Goal: Information Seeking & Learning: Learn about a topic

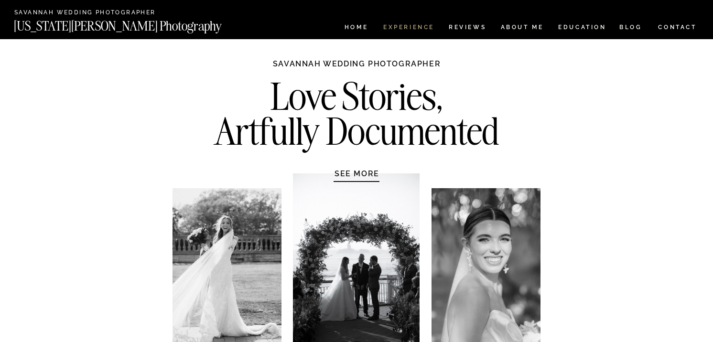
click at [411, 28] on nav "Experience" at bounding box center [408, 28] width 50 height 8
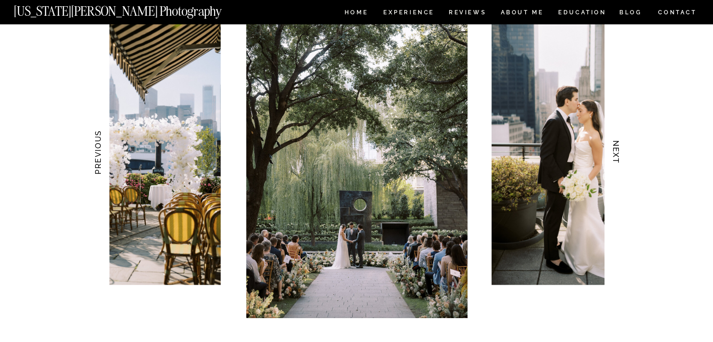
scroll to position [959, 0]
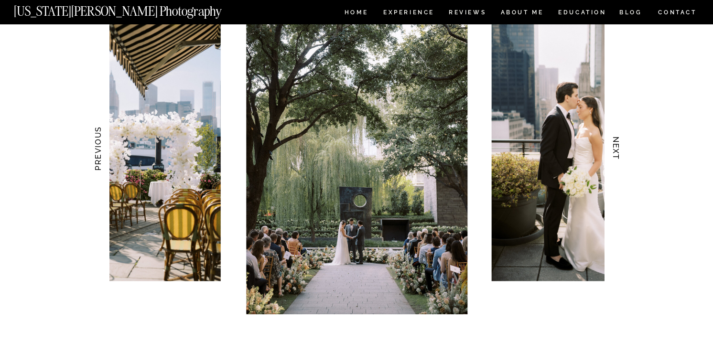
click at [619, 151] on h3 "NEXT" at bounding box center [616, 149] width 10 height 60
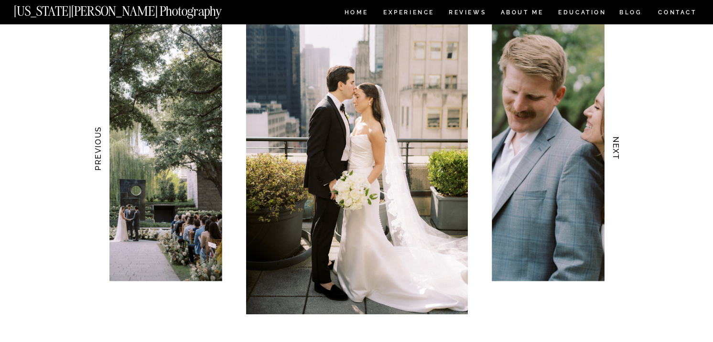
click at [619, 151] on h3 "NEXT" at bounding box center [616, 149] width 10 height 60
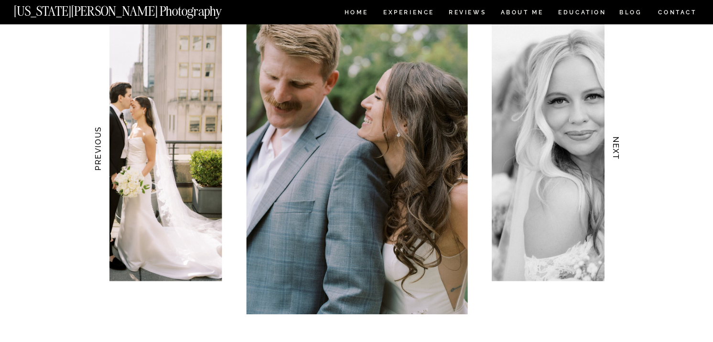
click at [619, 151] on h3 "NEXT" at bounding box center [616, 149] width 10 height 60
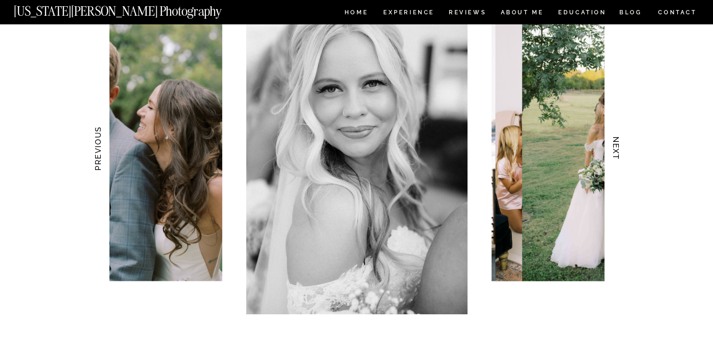
click at [619, 151] on h3 "NEXT" at bounding box center [616, 149] width 10 height 60
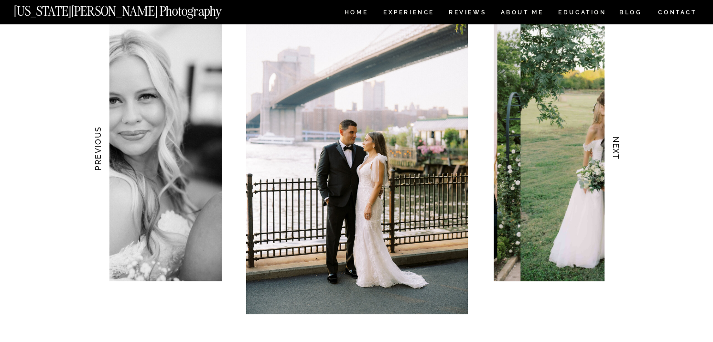
click at [619, 151] on h3 "NEXT" at bounding box center [616, 149] width 10 height 60
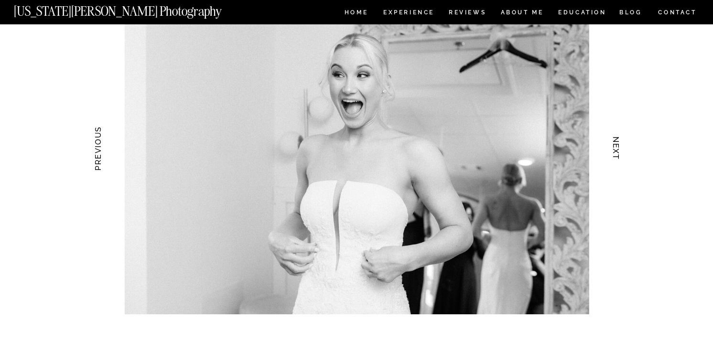
click at [619, 151] on h3 "NEXT" at bounding box center [616, 149] width 10 height 60
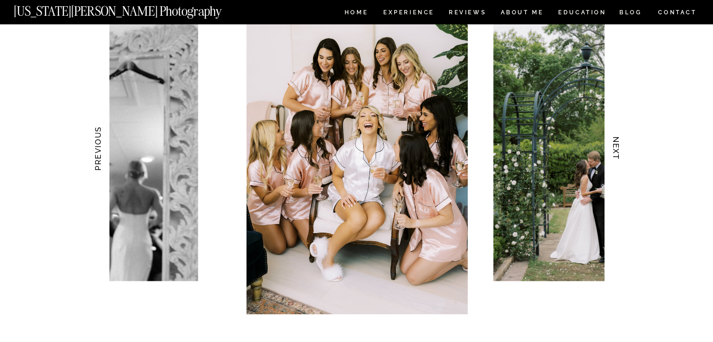
click at [619, 151] on h3 "NEXT" at bounding box center [616, 149] width 10 height 60
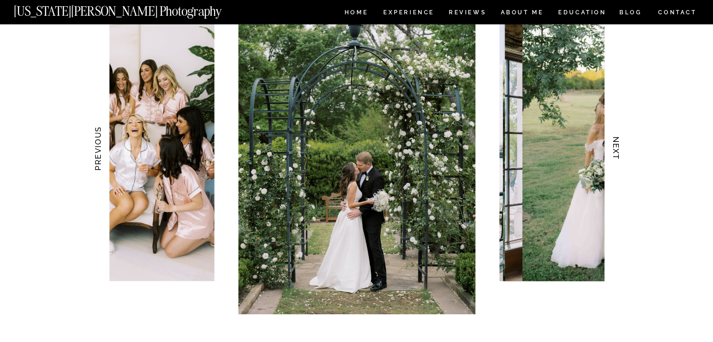
click at [619, 151] on h3 "NEXT" at bounding box center [616, 149] width 10 height 60
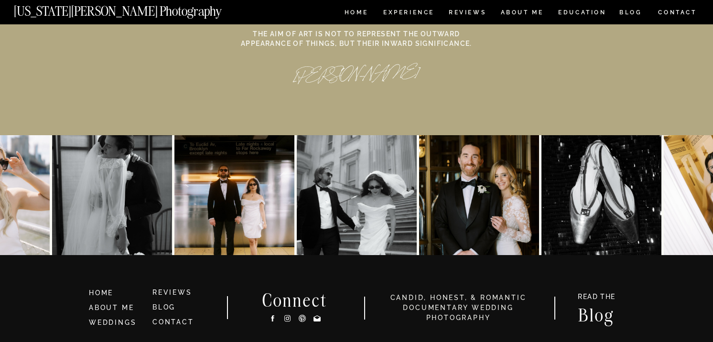
scroll to position [4429, 0]
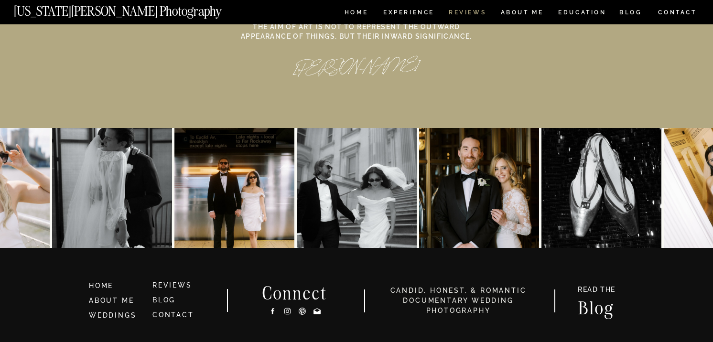
click at [473, 12] on nav "REVIEWS" at bounding box center [467, 14] width 36 height 8
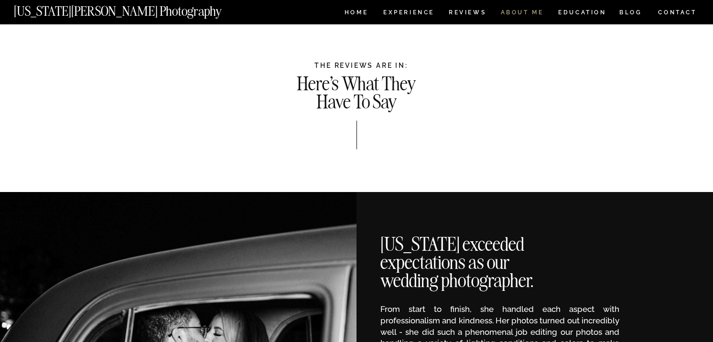
click at [524, 12] on nav "ABOUT ME" at bounding box center [523, 14] width 44 height 8
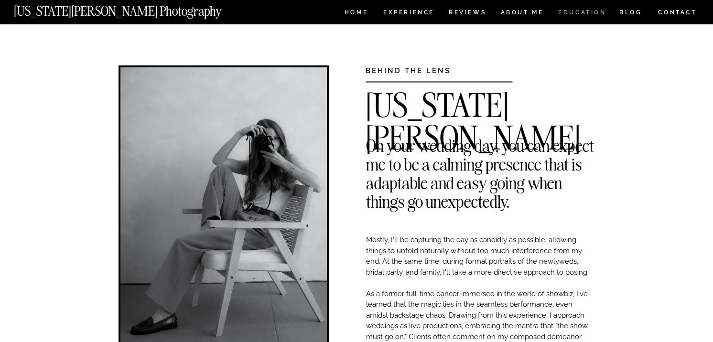
click at [563, 12] on nav "EDUCATION" at bounding box center [582, 14] width 50 height 8
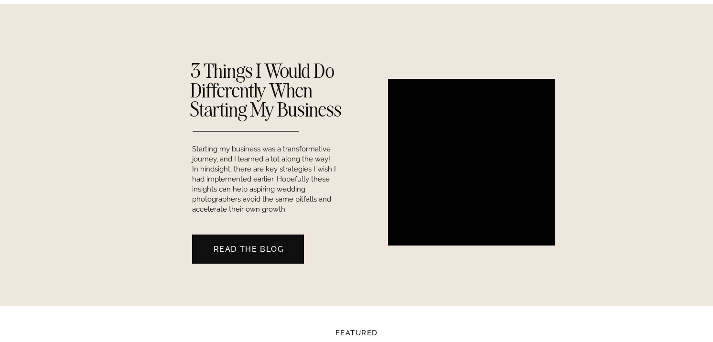
scroll to position [1194, 0]
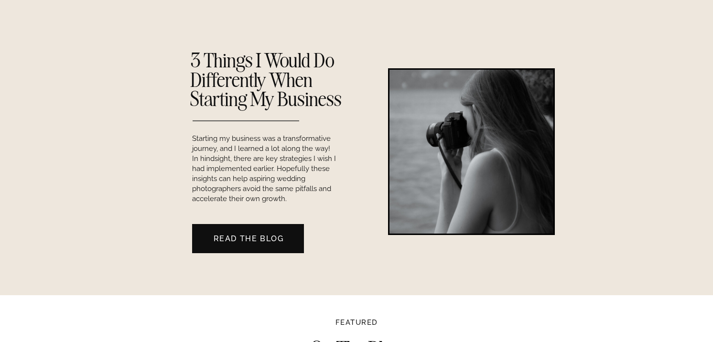
click at [260, 238] on nav "Read the Blog" at bounding box center [249, 238] width 112 height 10
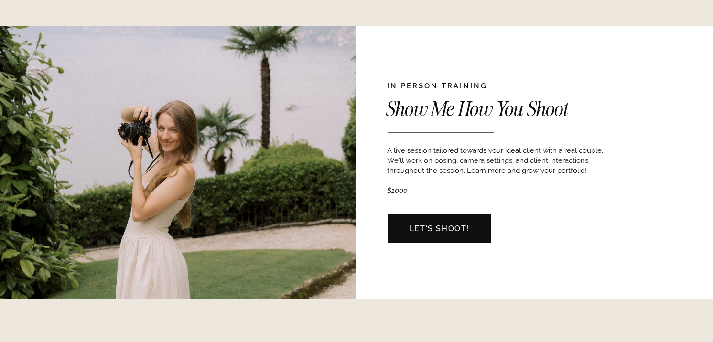
scroll to position [816, 0]
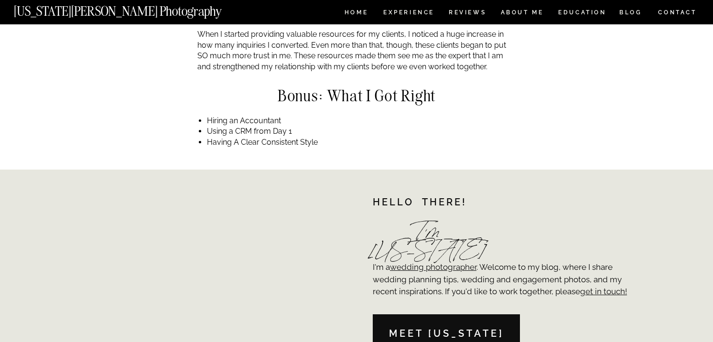
scroll to position [693, 0]
